Goal: Find specific page/section: Find specific page/section

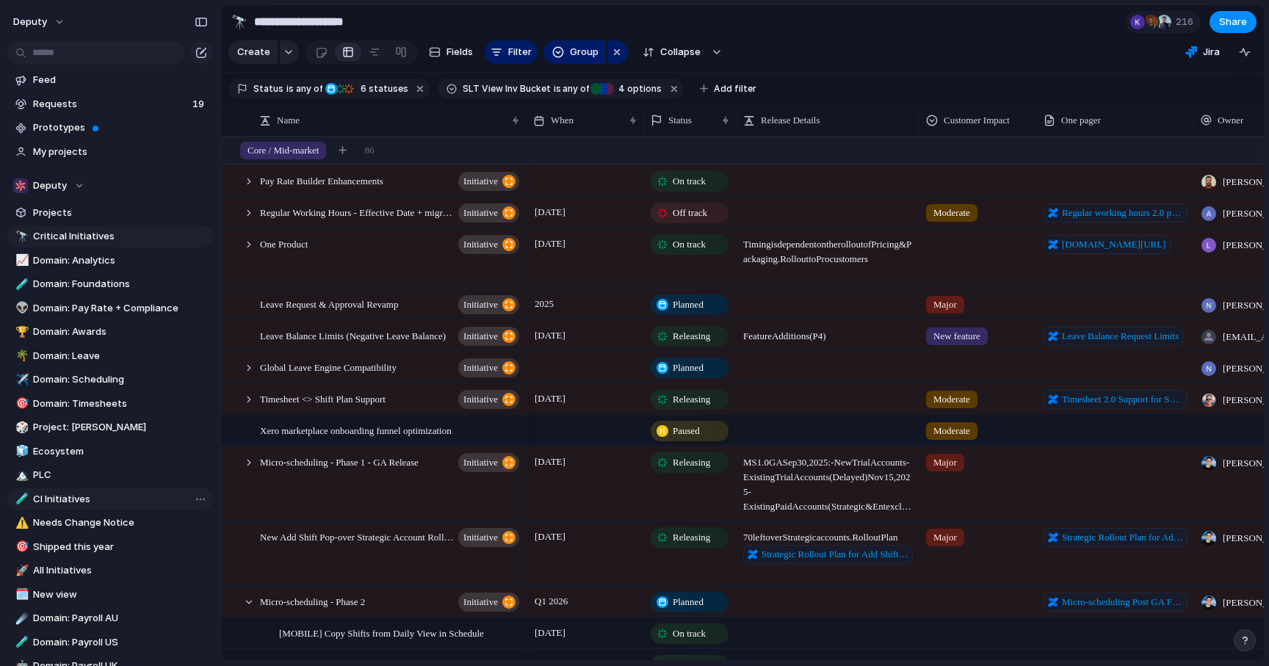
click at [51, 493] on span "CI Initiatives" at bounding box center [120, 499] width 175 height 15
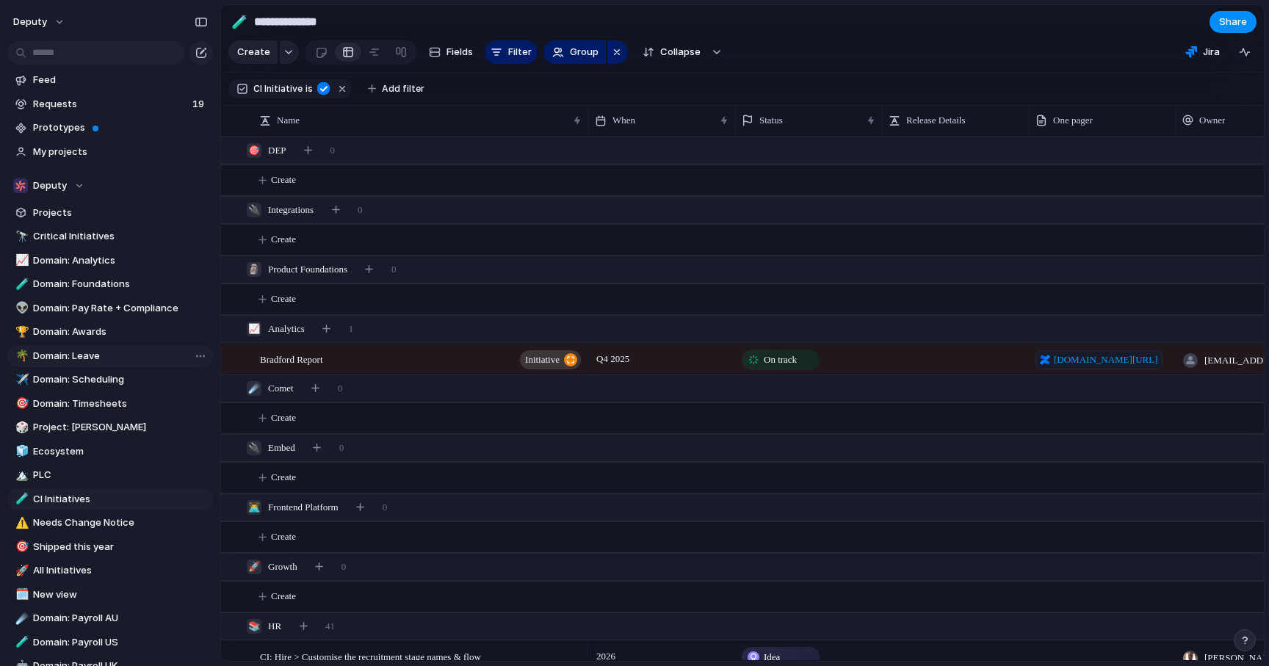
click at [96, 355] on span "Domain: Leave" at bounding box center [120, 356] width 175 height 15
type input "**********"
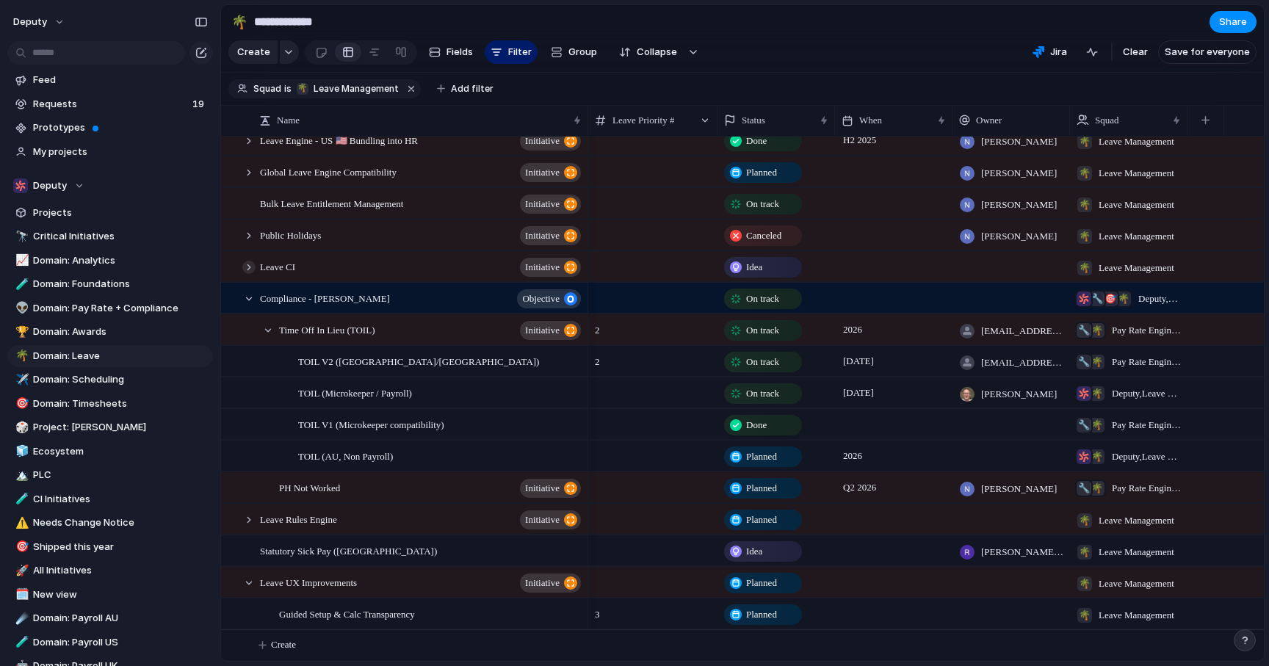
click at [247, 268] on div at bounding box center [248, 267] width 13 height 13
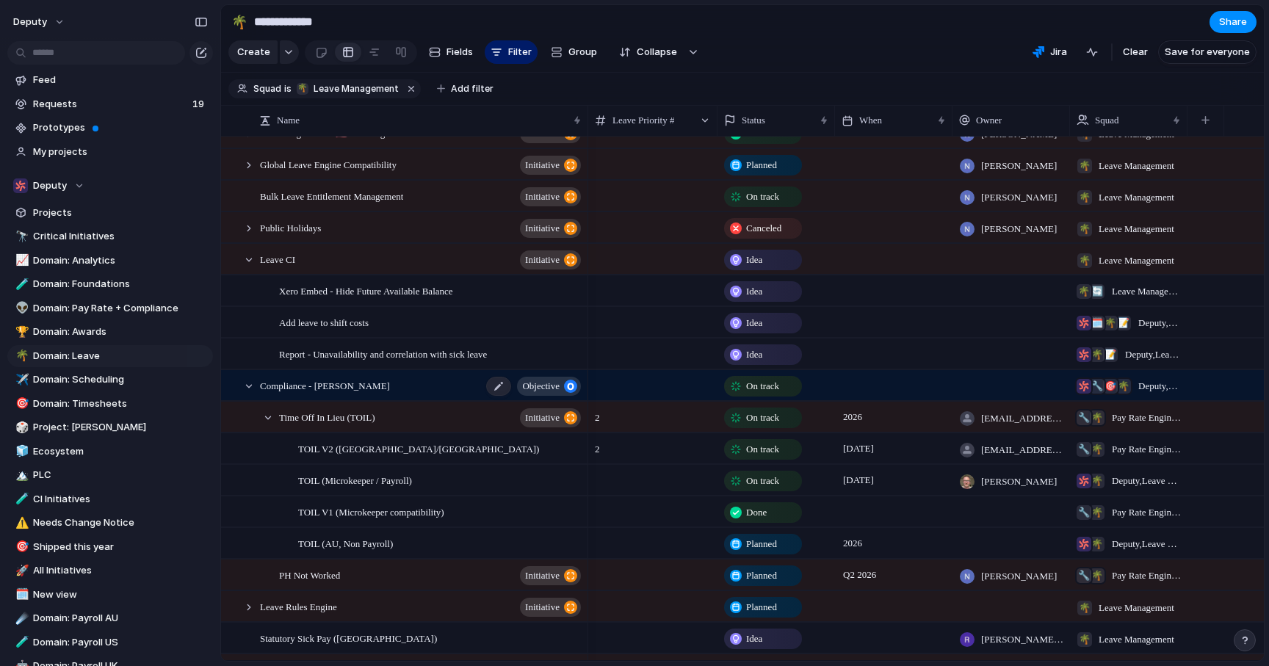
scroll to position [175, 0]
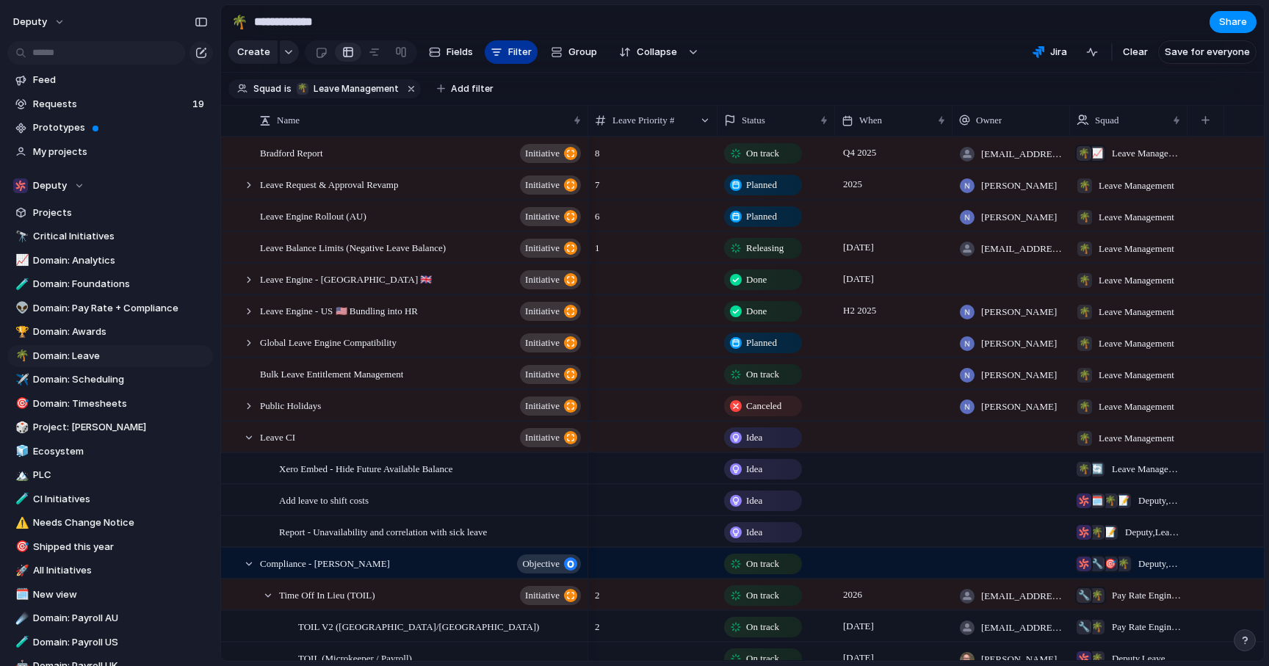
click at [502, 61] on button "Filter" at bounding box center [511, 52] width 53 height 24
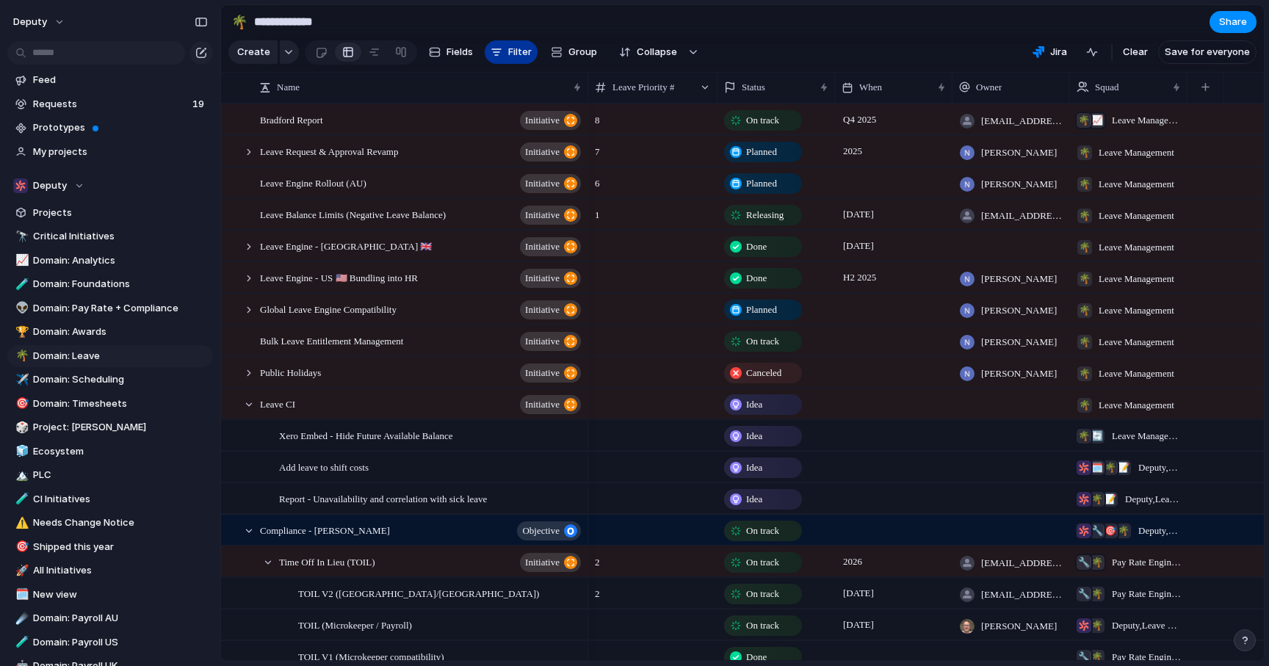
click at [502, 61] on button "Filter" at bounding box center [511, 52] width 53 height 24
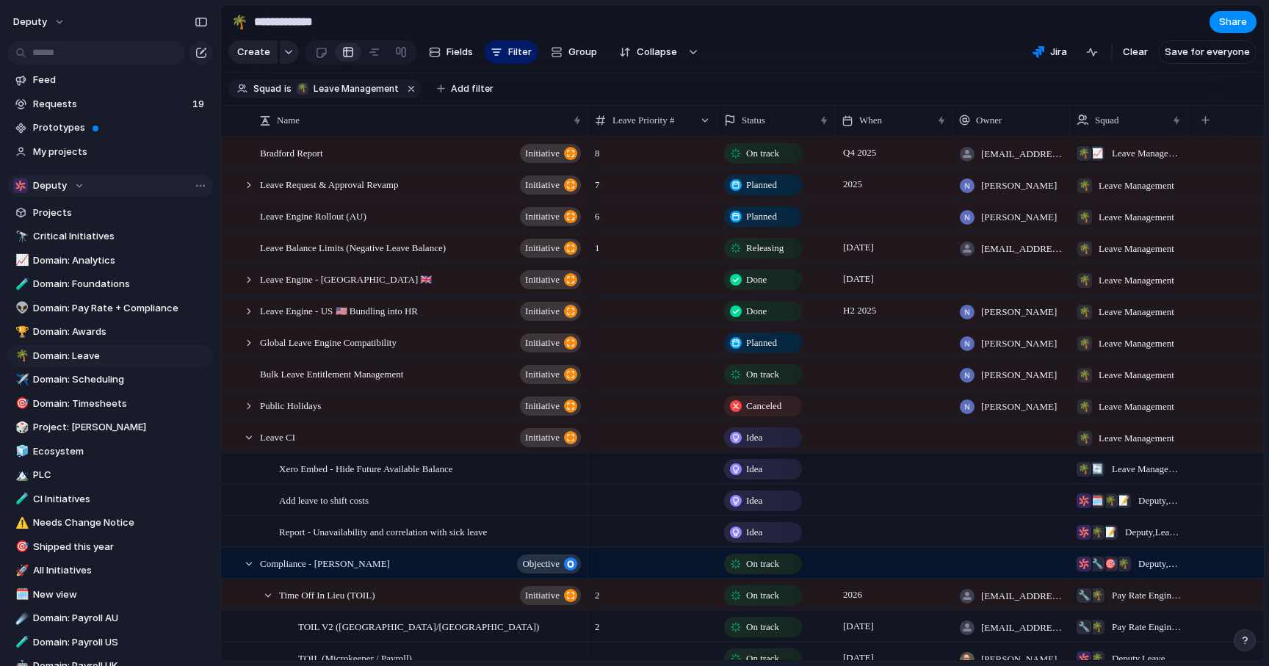
click at [79, 189] on div "Deputy" at bounding box center [48, 185] width 71 height 15
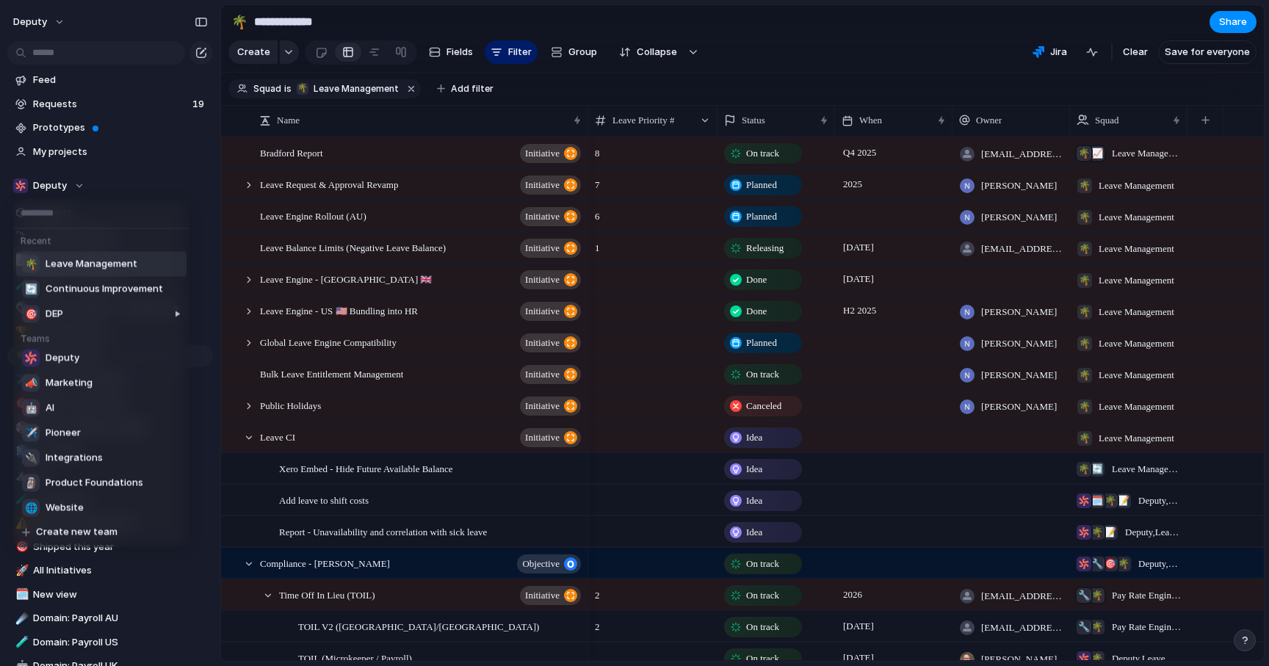
click at [90, 264] on span "Leave Management" at bounding box center [92, 264] width 92 height 15
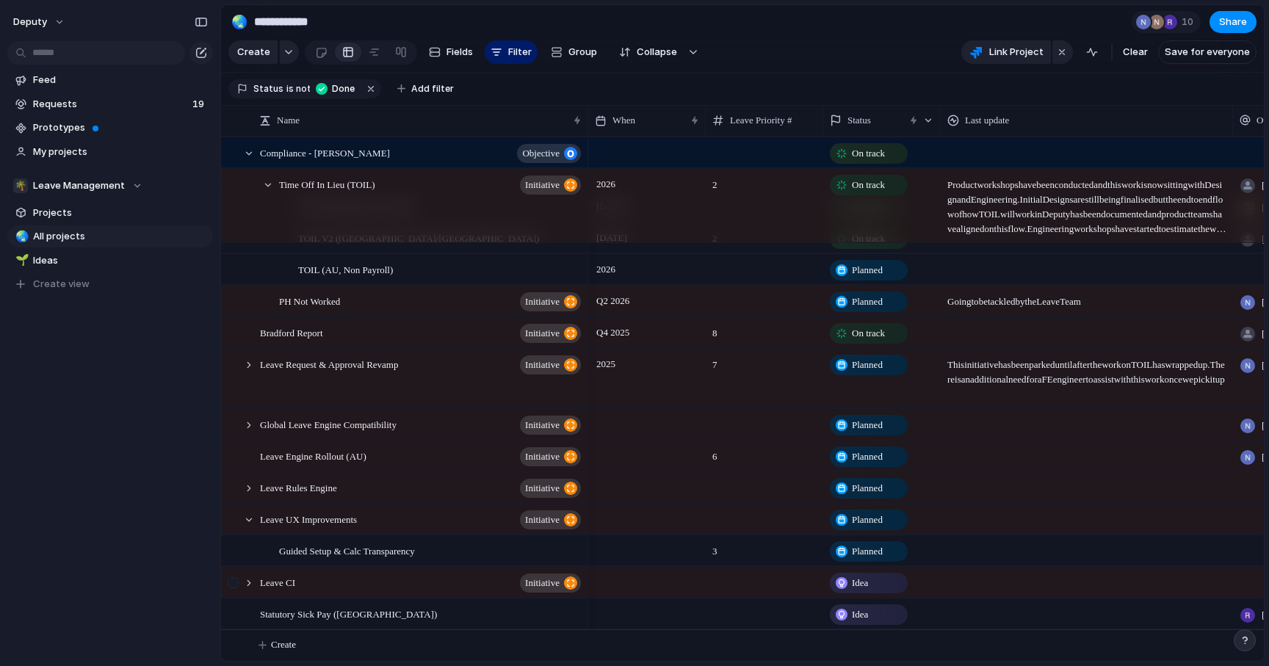
click at [242, 582] on div at bounding box center [235, 588] width 26 height 40
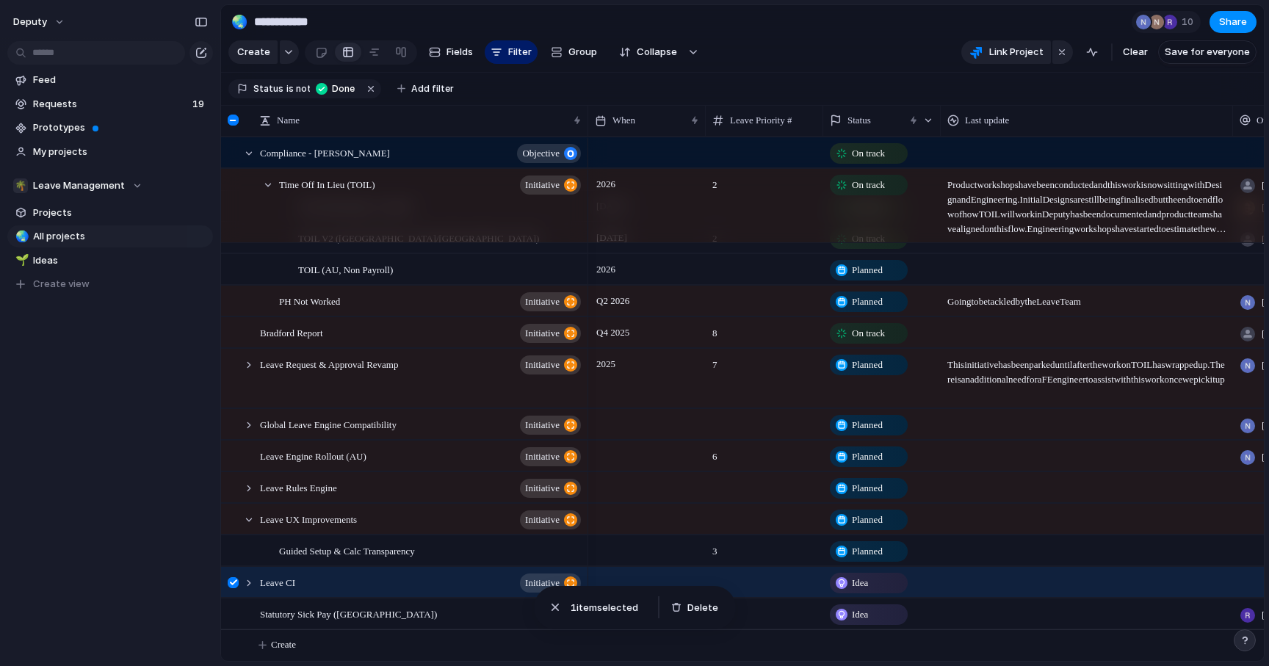
click at [237, 583] on div at bounding box center [233, 582] width 11 height 11
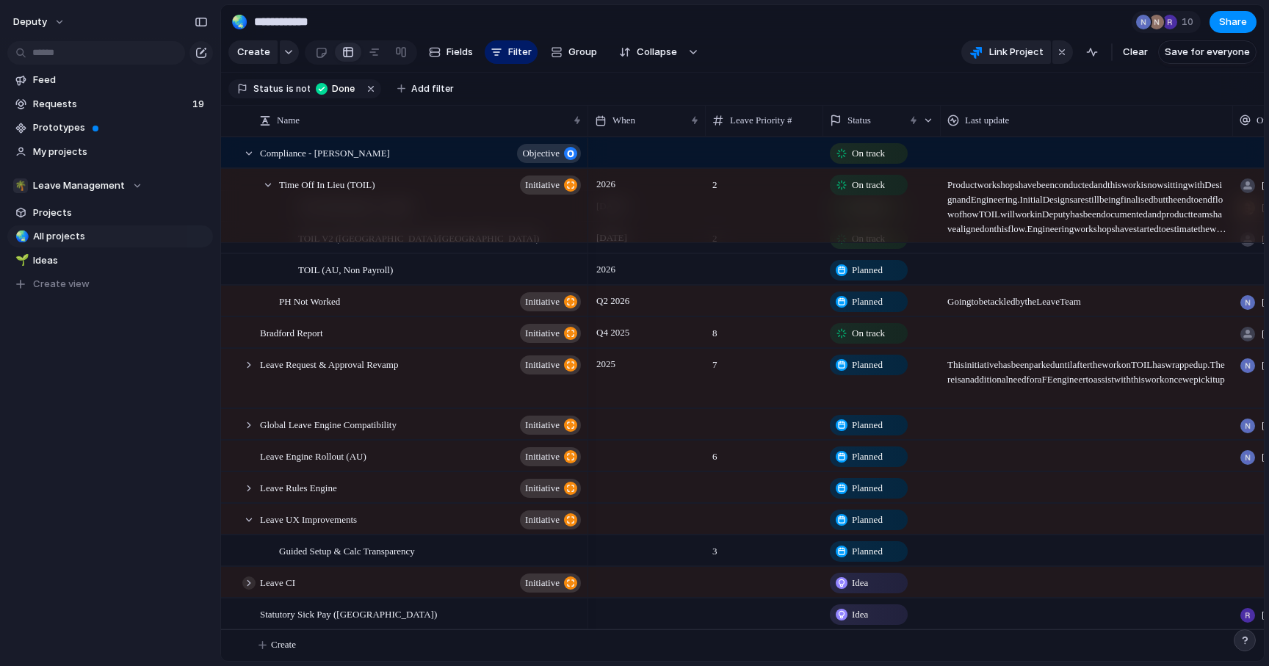
click at [246, 583] on div at bounding box center [248, 583] width 13 height 13
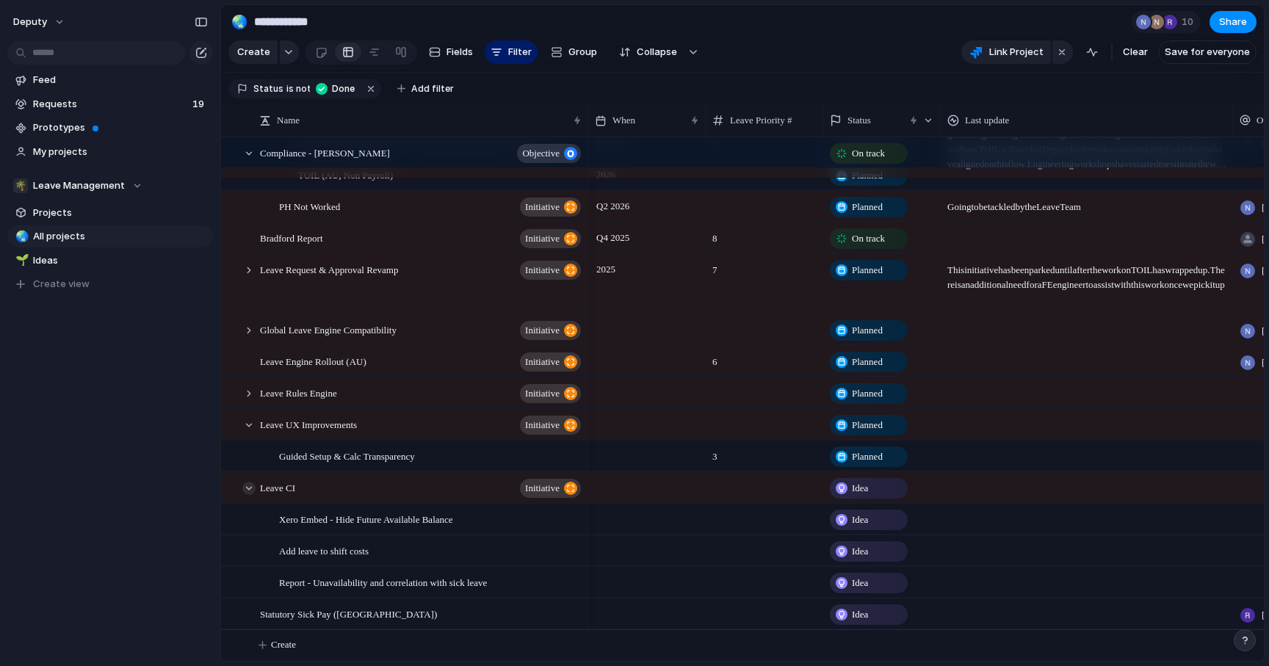
click at [251, 484] on div at bounding box center [248, 488] width 13 height 13
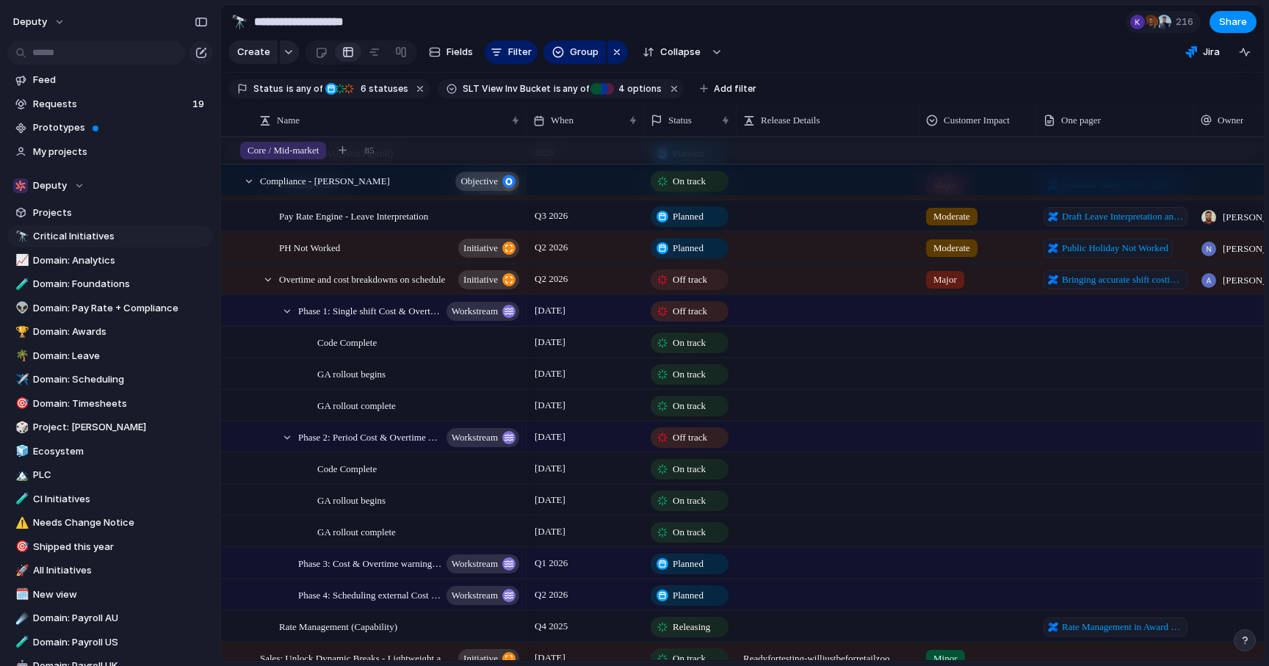
scroll to position [1228, 0]
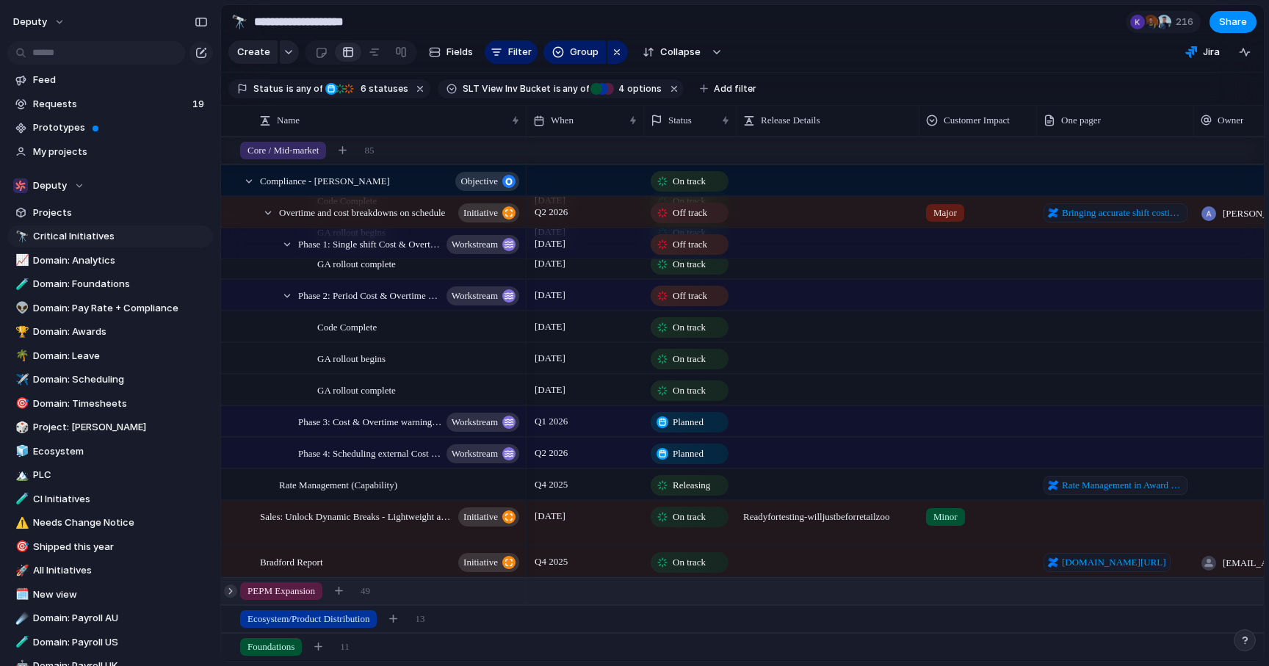
click at [231, 591] on div at bounding box center [230, 591] width 13 height 13
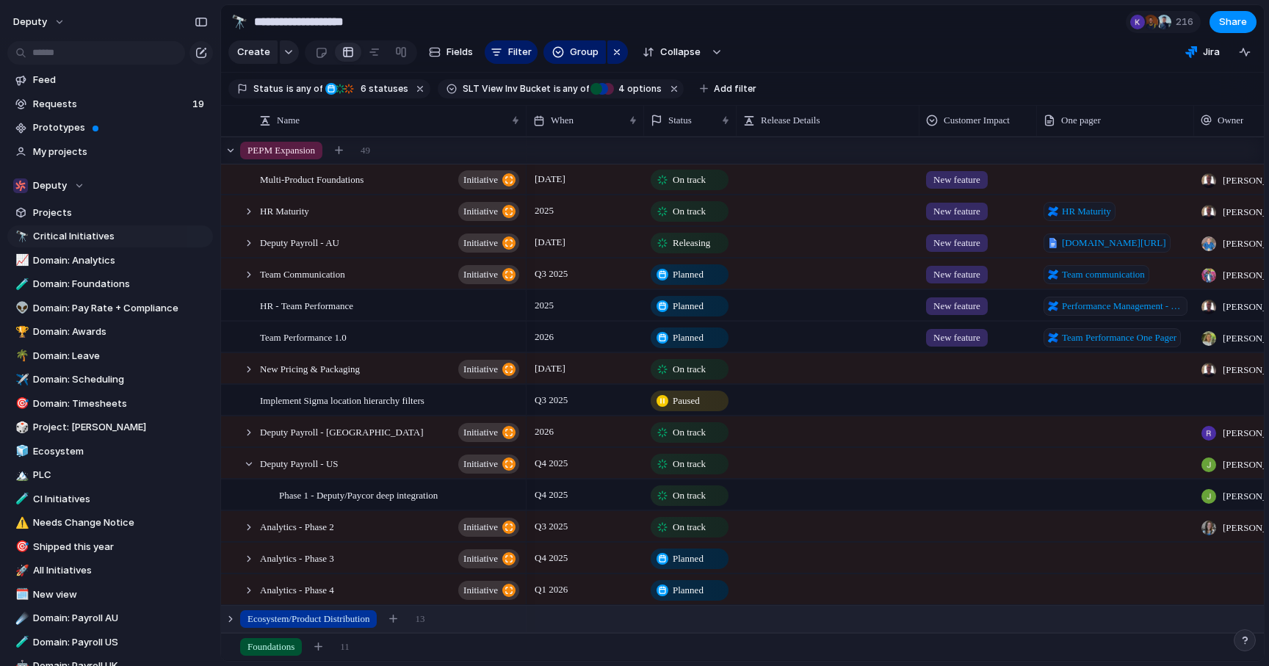
drag, startPoint x: 230, startPoint y: 618, endPoint x: 262, endPoint y: 616, distance: 31.6
click at [230, 618] on div at bounding box center [230, 619] width 13 height 13
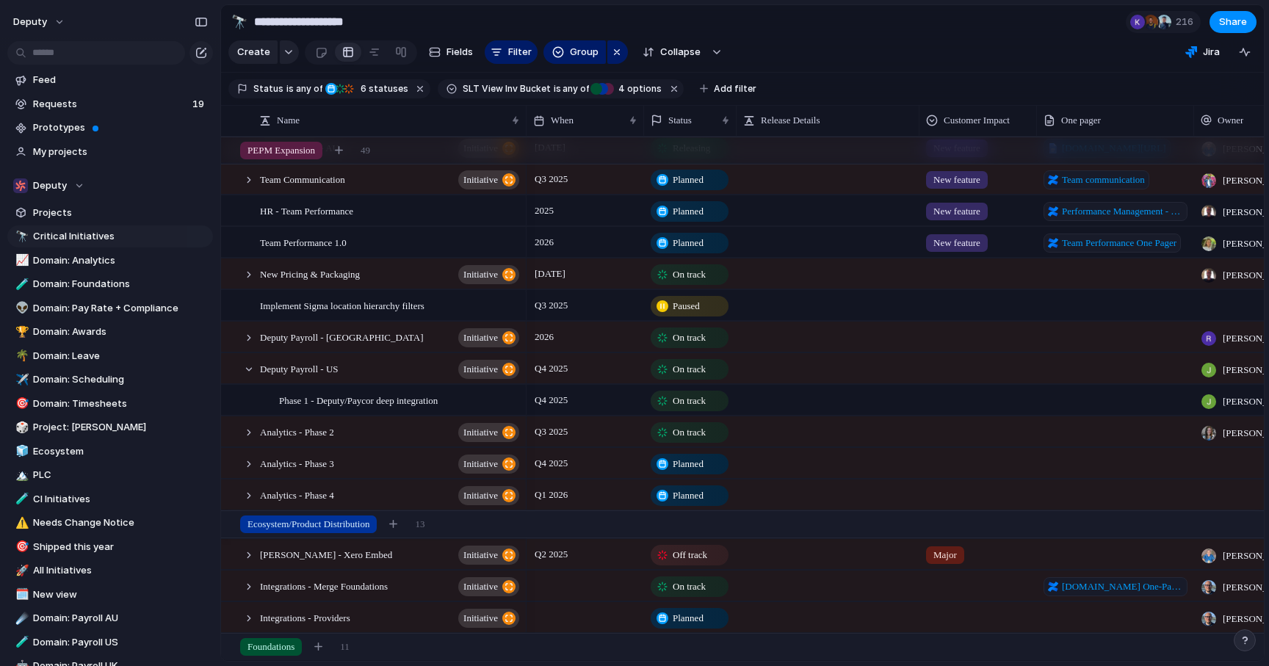
drag, startPoint x: 250, startPoint y: 555, endPoint x: 303, endPoint y: 541, distance: 53.8
click at [250, 555] on div at bounding box center [248, 555] width 13 height 13
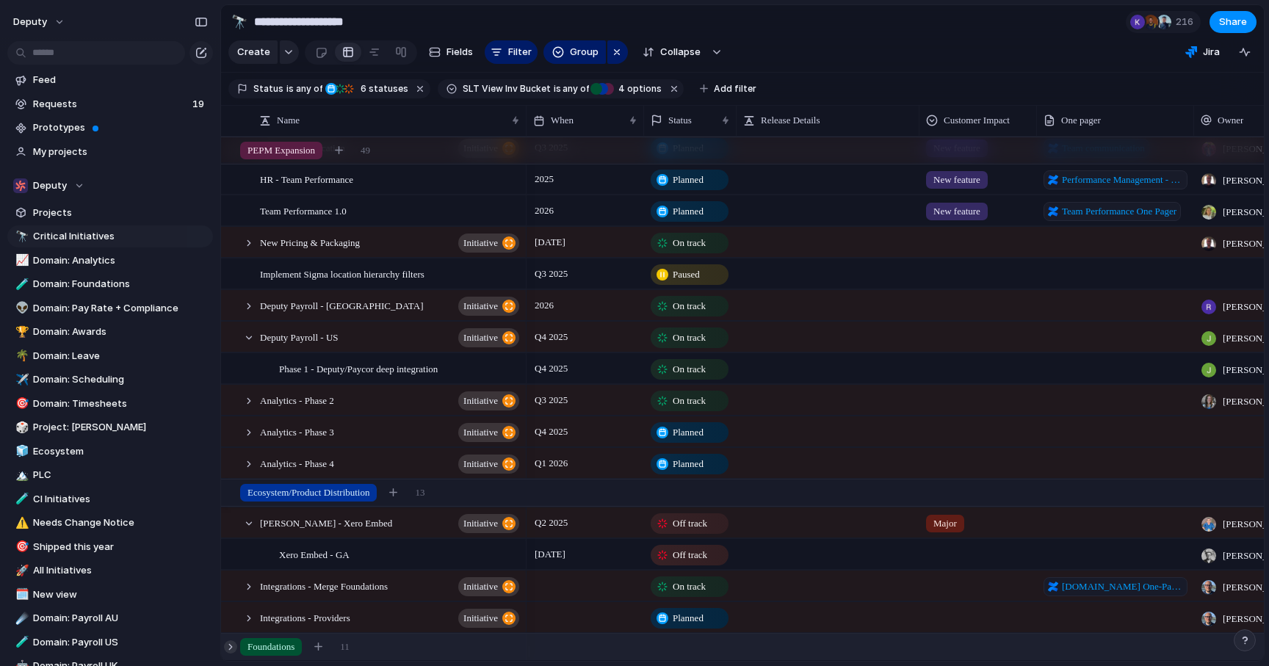
click at [231, 646] on div at bounding box center [230, 647] width 13 height 13
